Goal: Task Accomplishment & Management: Use online tool/utility

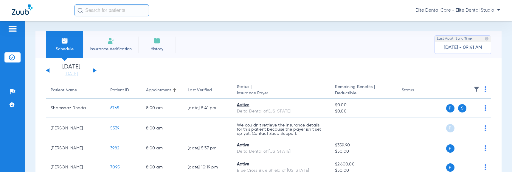
click at [94, 70] on button at bounding box center [95, 70] width 4 height 4
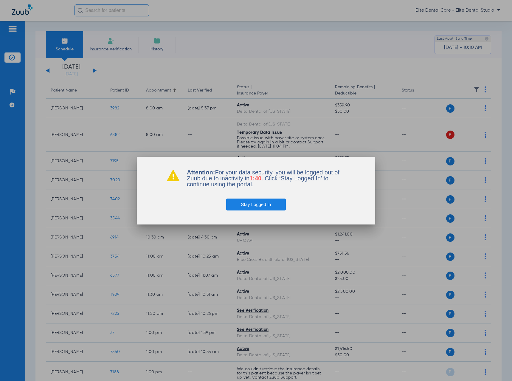
click at [270, 172] on button "Stay Logged In" at bounding box center [256, 204] width 60 height 12
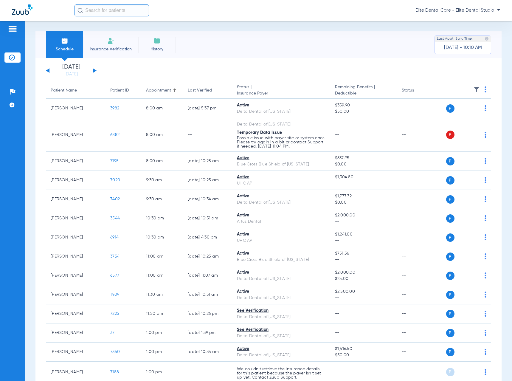
click at [485, 89] on img at bounding box center [486, 89] width 2 height 6
click at [197, 151] on div at bounding box center [256, 190] width 512 height 381
click at [94, 71] on button at bounding box center [95, 70] width 4 height 4
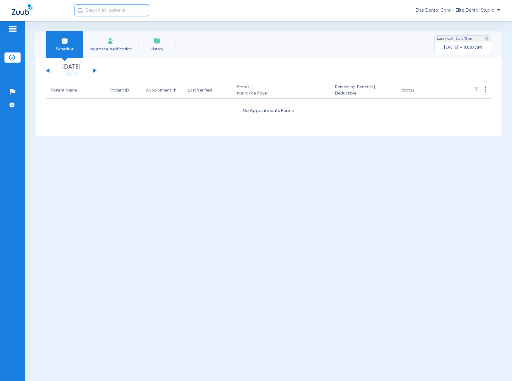
click at [94, 71] on button at bounding box center [95, 70] width 4 height 4
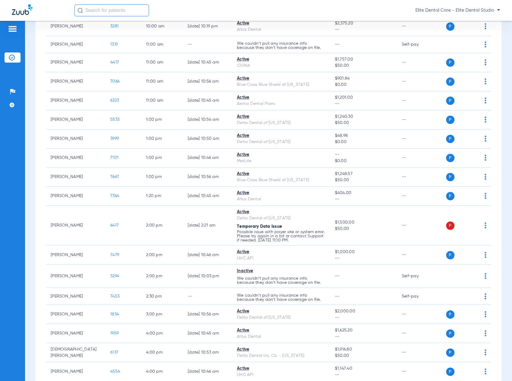
scroll to position [366, 0]
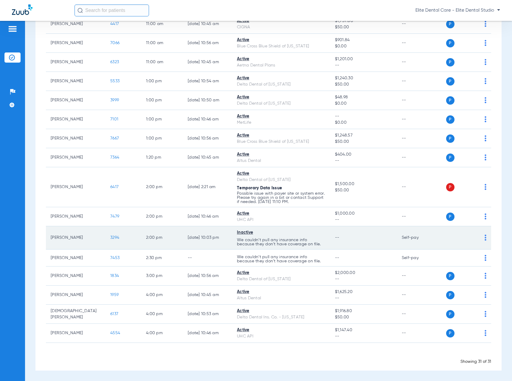
drag, startPoint x: 51, startPoint y: 239, endPoint x: 86, endPoint y: 235, distance: 34.5
click at [86, 172] on td "[PERSON_NAME]" at bounding box center [76, 237] width 60 height 23
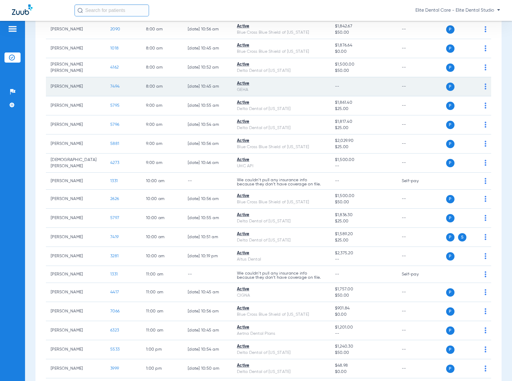
scroll to position [0, 0]
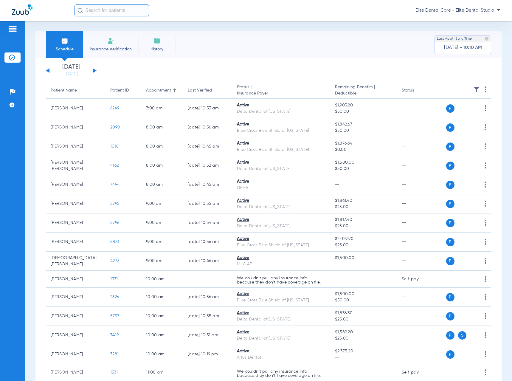
click at [95, 70] on button at bounding box center [95, 70] width 4 height 4
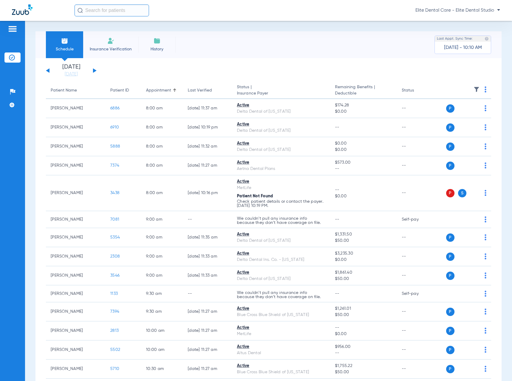
click at [95, 69] on div "[DATE] [DATE] [DATE] [DATE] [DATE] [DATE] [DATE] [DATE] [DATE] [DATE] [DATE] [D…" at bounding box center [71, 70] width 51 height 13
click at [93, 70] on button at bounding box center [95, 70] width 4 height 4
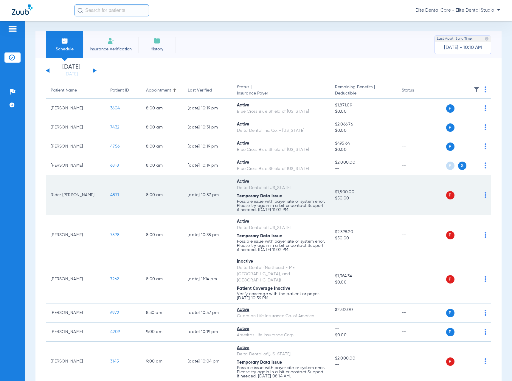
scroll to position [60, 0]
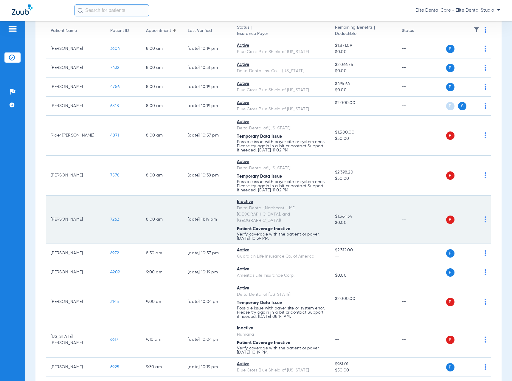
drag, startPoint x: 55, startPoint y: 214, endPoint x: 84, endPoint y: 211, distance: 29.3
click at [84, 172] on td "[PERSON_NAME]" at bounding box center [76, 219] width 60 height 48
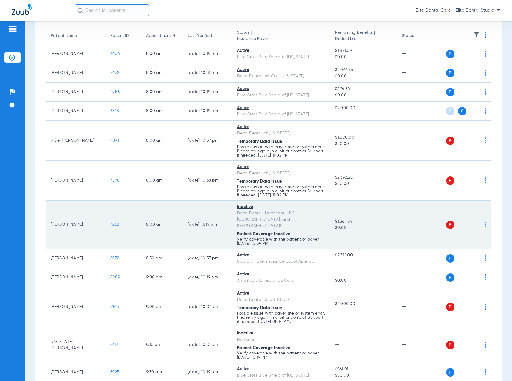
scroll to position [0, 0]
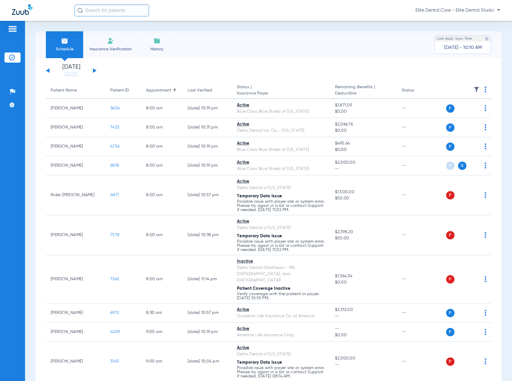
click at [482, 89] on th at bounding box center [464, 90] width 54 height 17
click at [485, 89] on img at bounding box center [486, 89] width 2 height 6
click at [461, 115] on button "Verify All" at bounding box center [458, 113] width 47 height 12
